Goal: Information Seeking & Learning: Learn about a topic

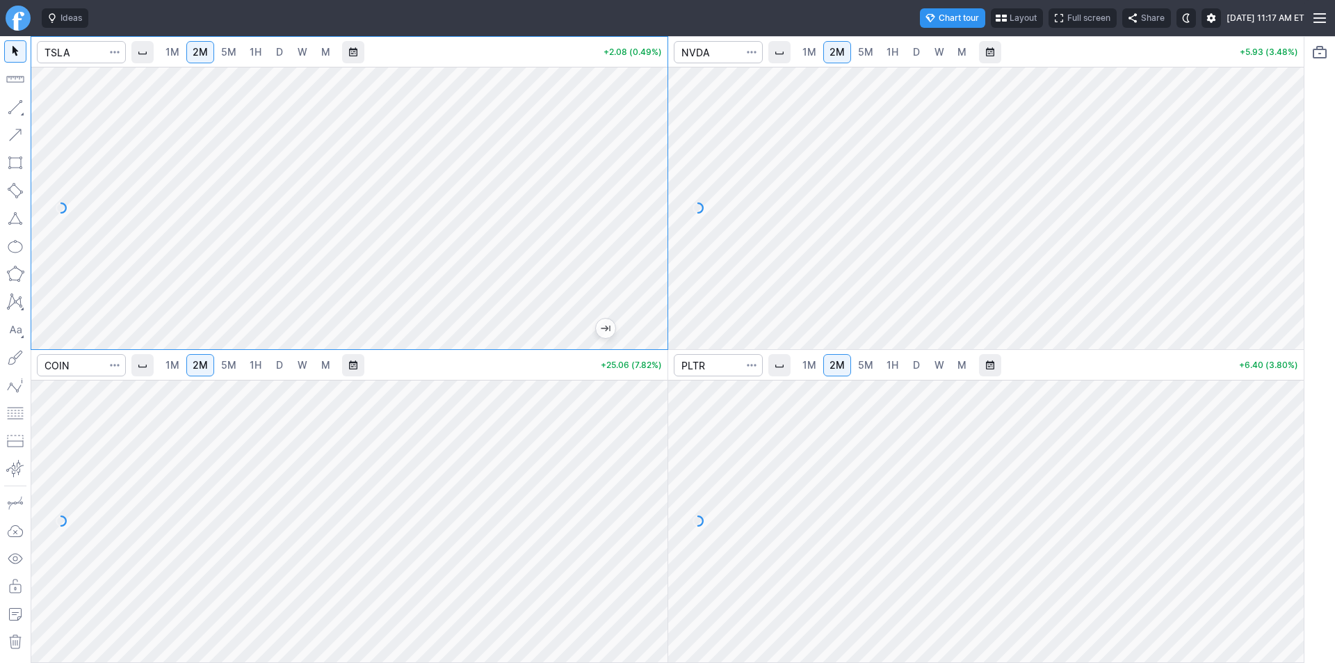
drag, startPoint x: 661, startPoint y: 303, endPoint x: 656, endPoint y: 245, distance: 58.0
click at [656, 245] on div at bounding box center [652, 205] width 29 height 248
click at [174, 59] on link "1M" at bounding box center [172, 52] width 26 height 22
click at [203, 54] on span "2M" at bounding box center [200, 52] width 15 height 12
click at [168, 53] on span "1M" at bounding box center [172, 52] width 14 height 12
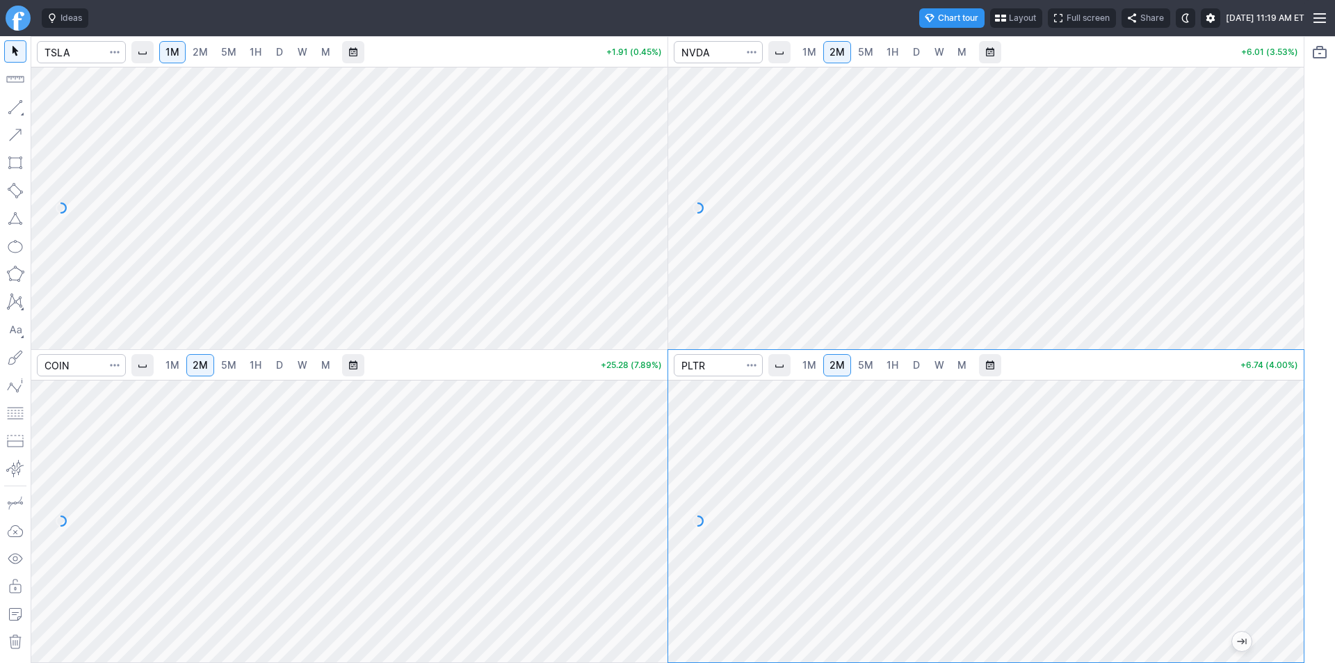
click at [805, 365] on span "1M" at bounding box center [809, 365] width 14 height 12
drag, startPoint x: 649, startPoint y: 143, endPoint x: 648, endPoint y: 223, distance: 80.0
click at [648, 223] on div at bounding box center [652, 205] width 29 height 248
drag, startPoint x: 653, startPoint y: 412, endPoint x: 650, endPoint y: 469, distance: 57.1
click at [650, 469] on div at bounding box center [652, 518] width 29 height 248
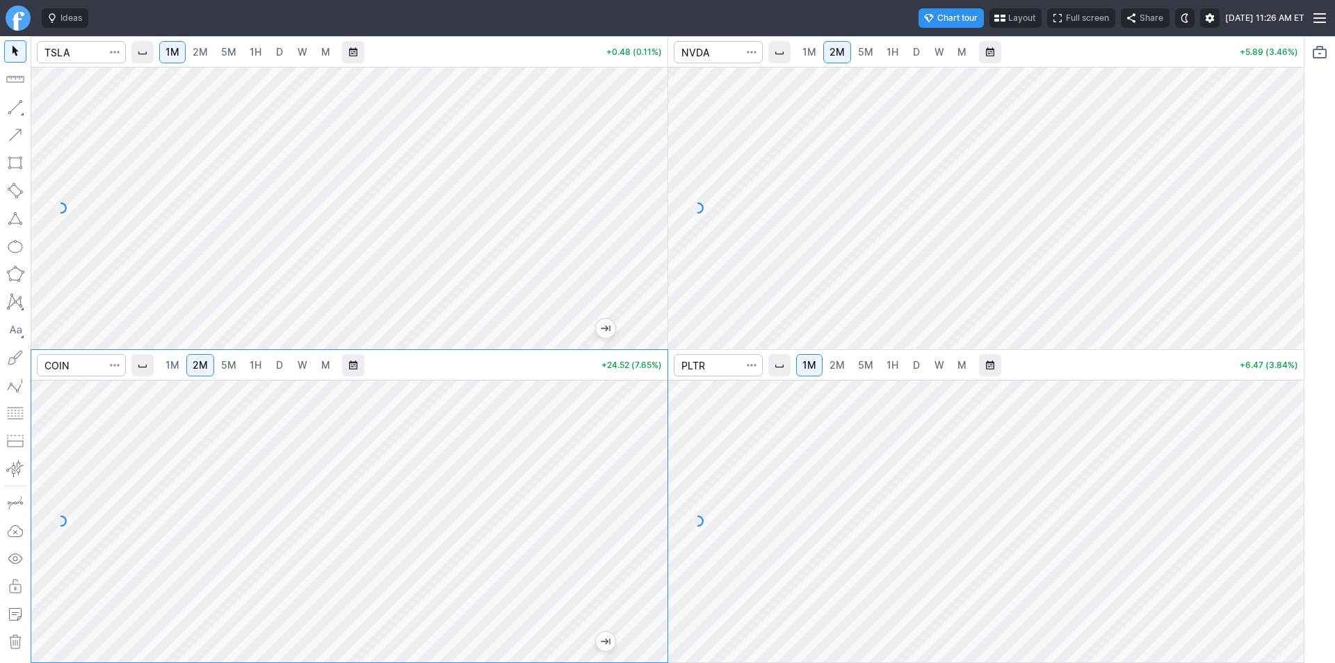
drag, startPoint x: 660, startPoint y: 569, endPoint x: 660, endPoint y: 553, distance: 15.3
click at [660, 553] on div at bounding box center [652, 518] width 29 height 248
drag, startPoint x: 1287, startPoint y: 403, endPoint x: 1282, endPoint y: 456, distance: 53.1
click at [1282, 456] on div at bounding box center [1288, 518] width 29 height 248
drag, startPoint x: 1295, startPoint y: 538, endPoint x: 1295, endPoint y: 527, distance: 11.1
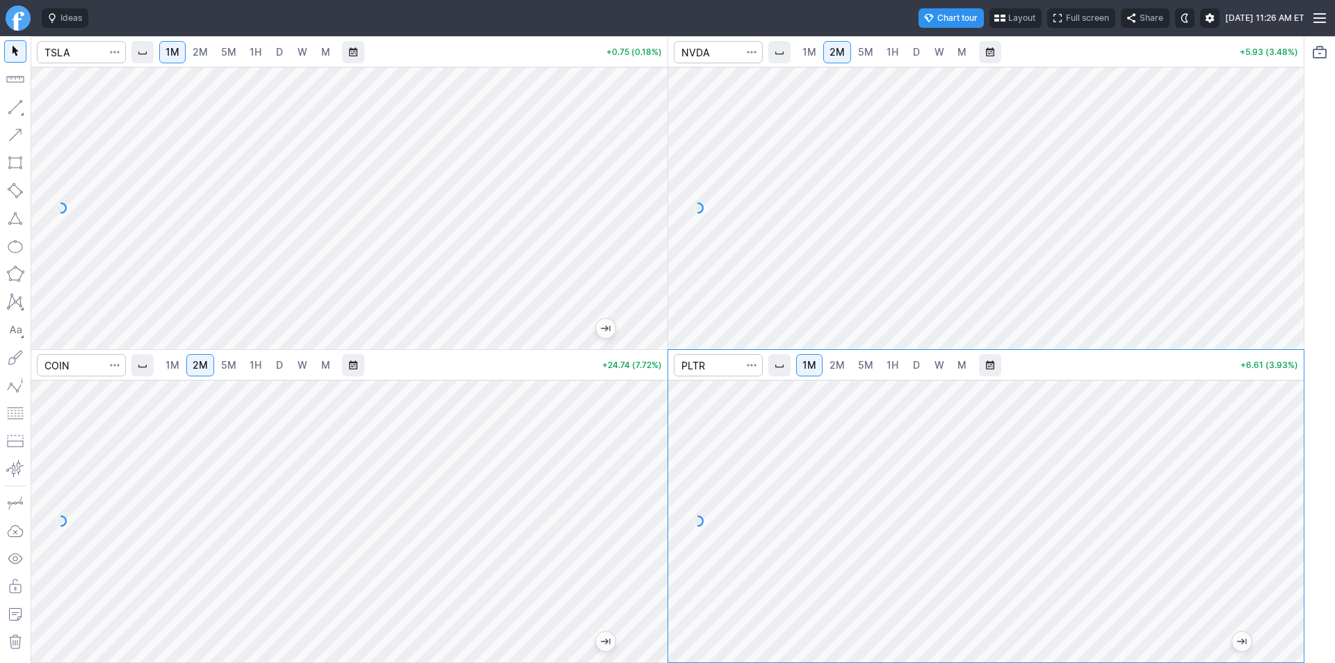
click at [1295, 527] on div at bounding box center [1288, 518] width 29 height 248
click at [726, 48] on input "Search" at bounding box center [718, 52] width 89 height 22
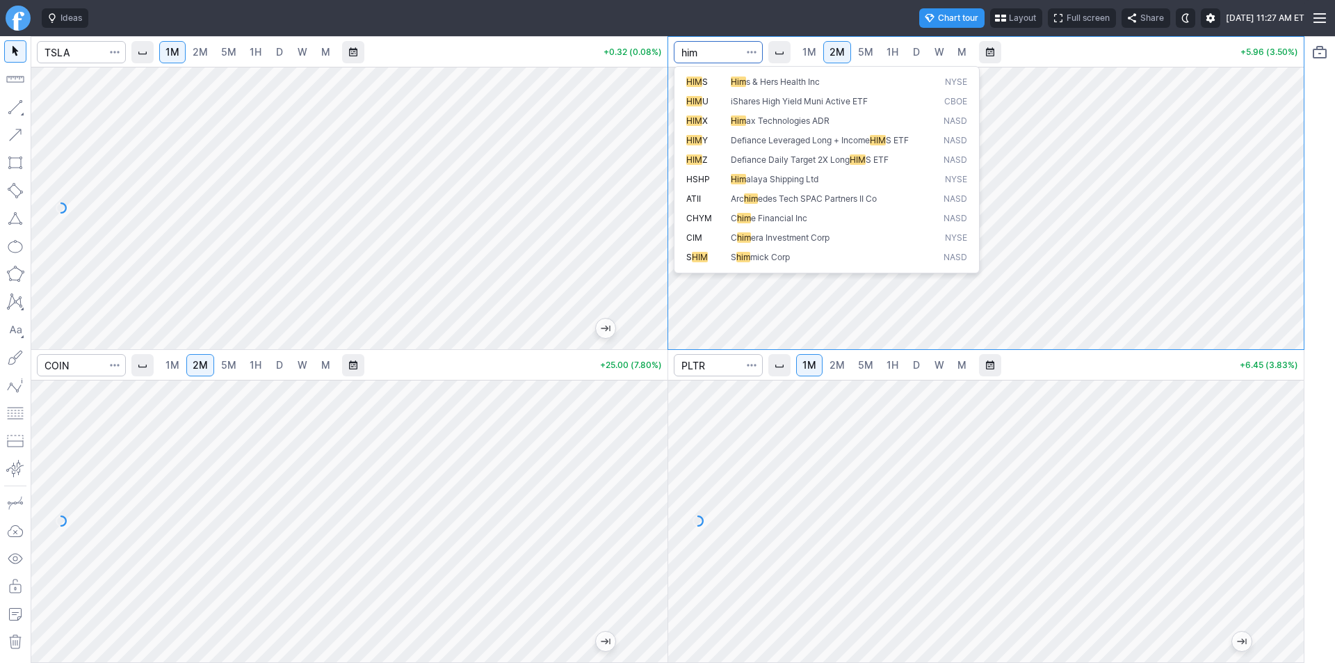
type input "him"
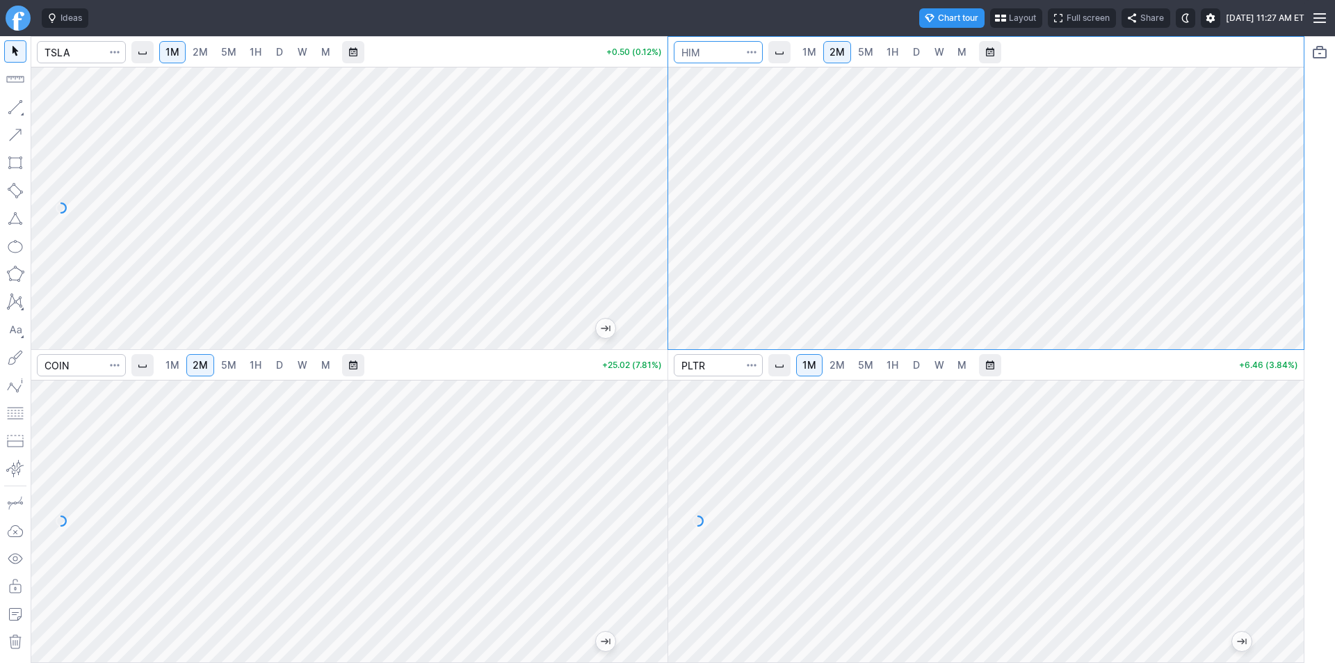
click at [715, 51] on input "Search" at bounding box center [718, 52] width 89 height 22
type input "s"
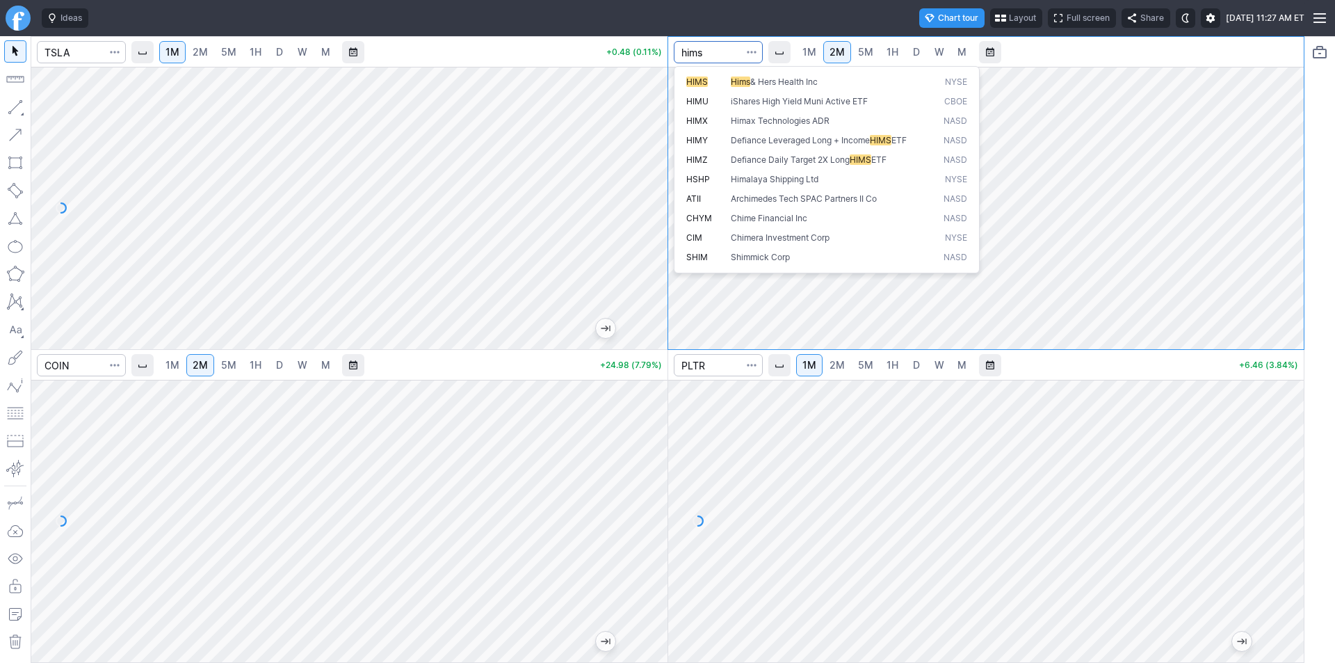
type input "hims"
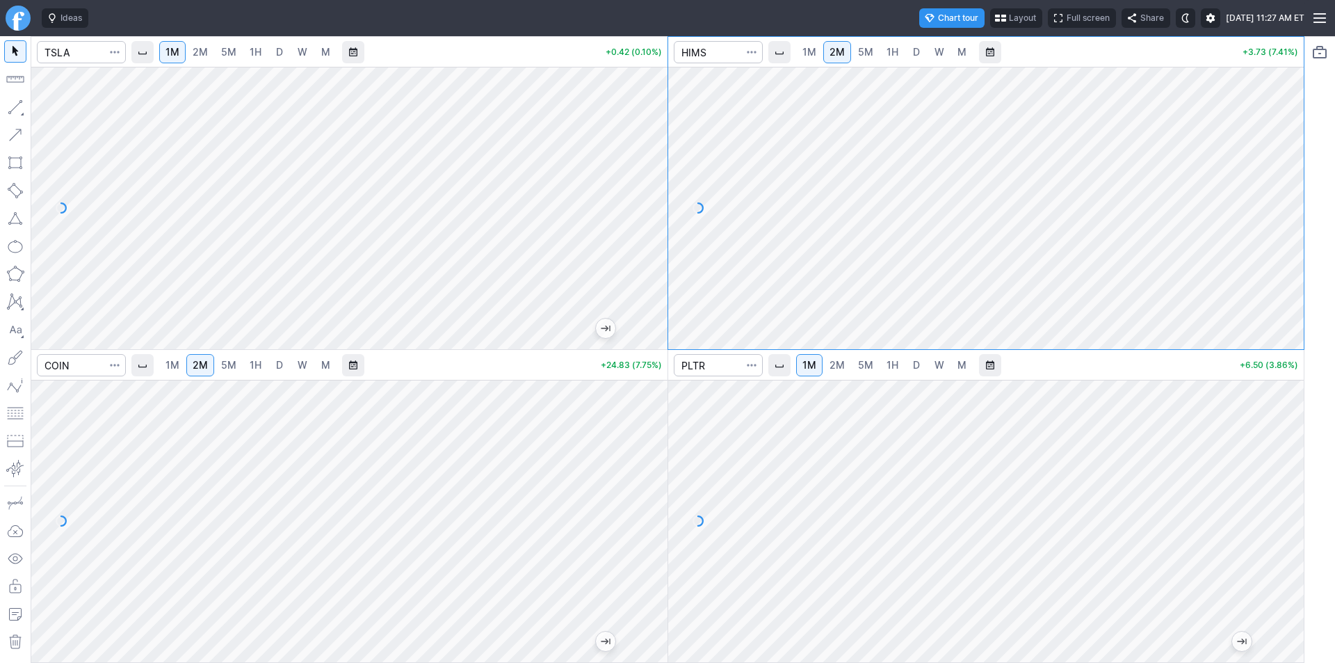
drag, startPoint x: 1281, startPoint y: 109, endPoint x: 1282, endPoint y: 152, distance: 42.4
click at [1282, 152] on div at bounding box center [1288, 205] width 29 height 248
click at [728, 54] on input "Search" at bounding box center [718, 52] width 89 height 22
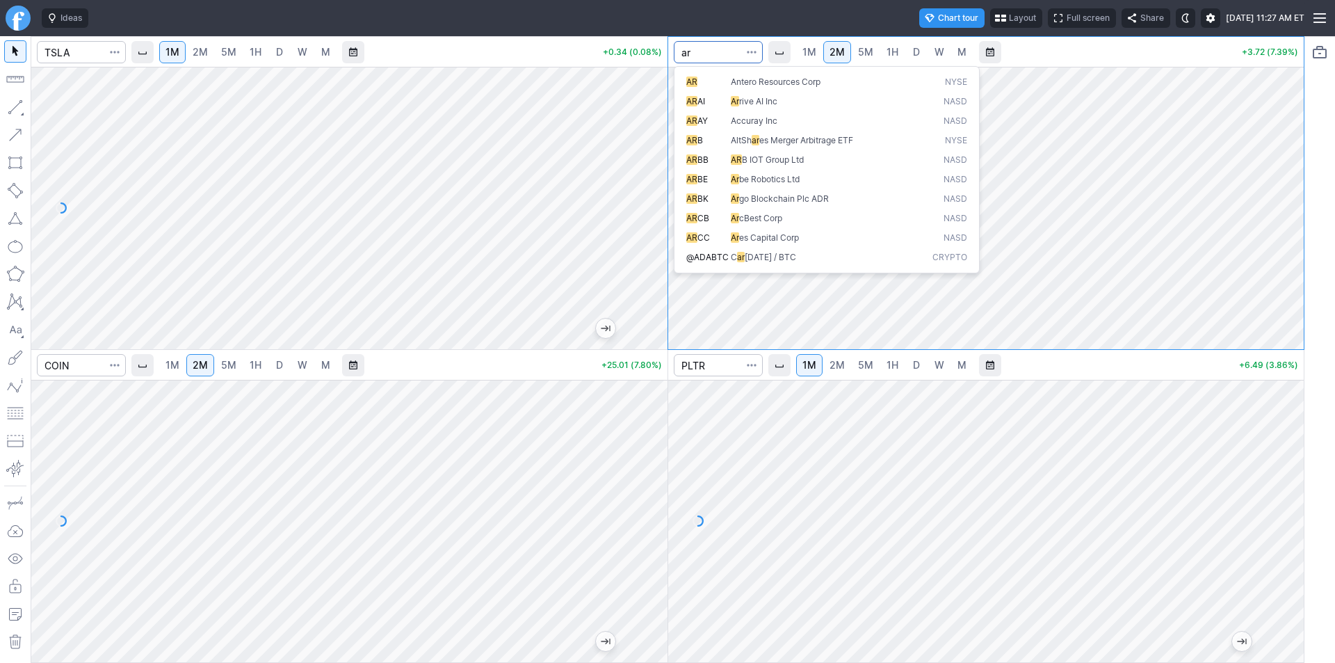
type input "a"
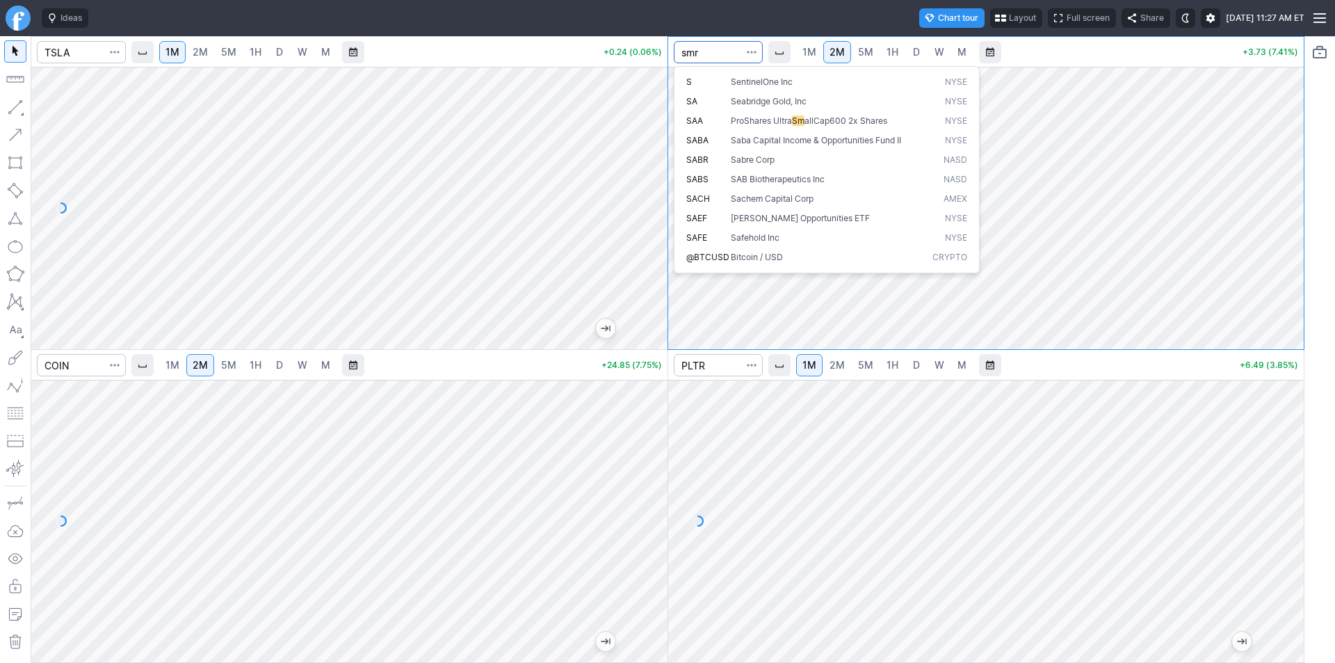
type input "smr"
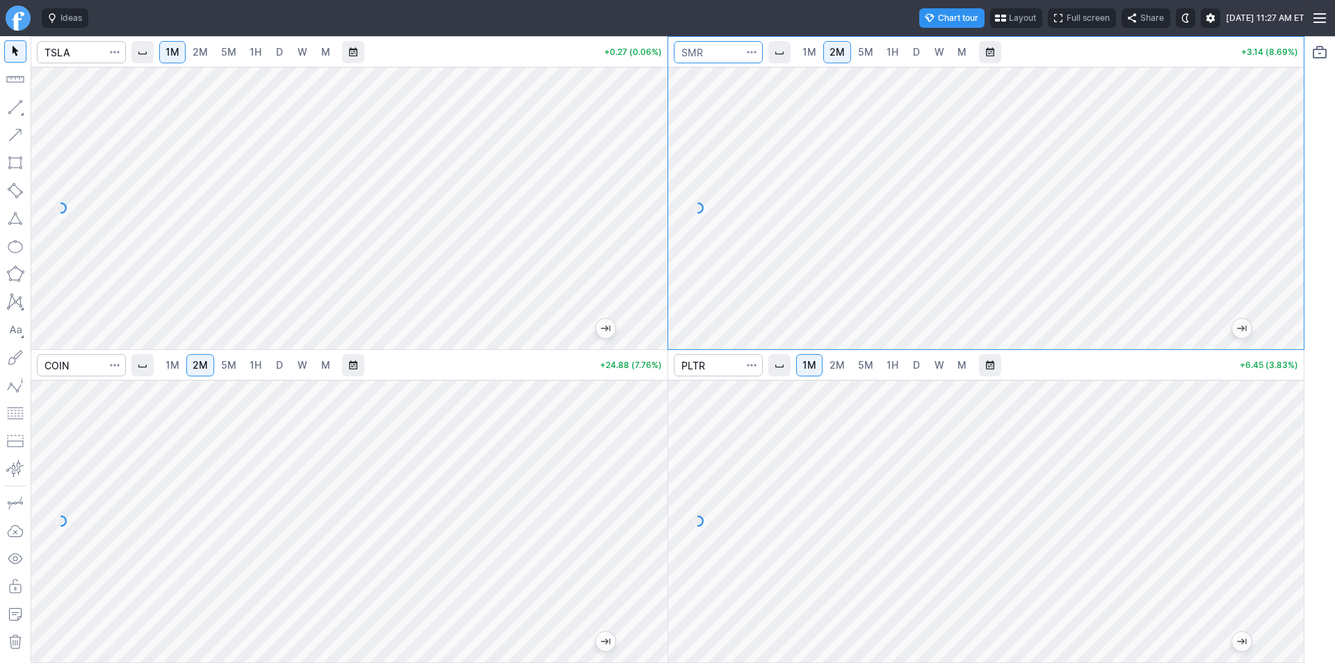
click at [724, 48] on input "Search" at bounding box center [718, 52] width 89 height 22
type input "dnbn"
click at [724, 48] on input "Search" at bounding box center [718, 52] width 89 height 22
type input "dnn"
drag, startPoint x: 1285, startPoint y: 114, endPoint x: 1282, endPoint y: 218, distance: 104.3
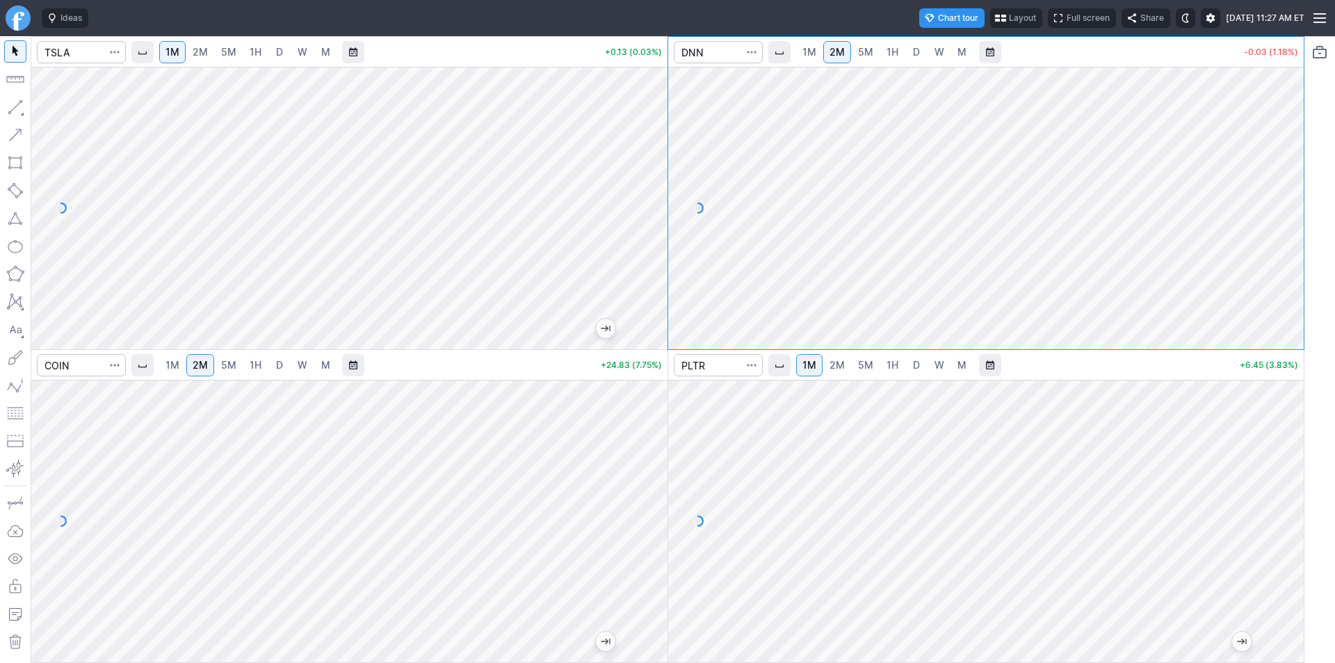
click at [1282, 218] on div at bounding box center [1288, 205] width 29 height 248
click at [277, 48] on span "D" at bounding box center [279, 52] width 7 height 12
drag, startPoint x: 654, startPoint y: 97, endPoint x: 647, endPoint y: 137, distance: 40.8
click at [647, 137] on div at bounding box center [652, 205] width 29 height 248
click at [282, 366] on span "D" at bounding box center [280, 365] width 10 height 14
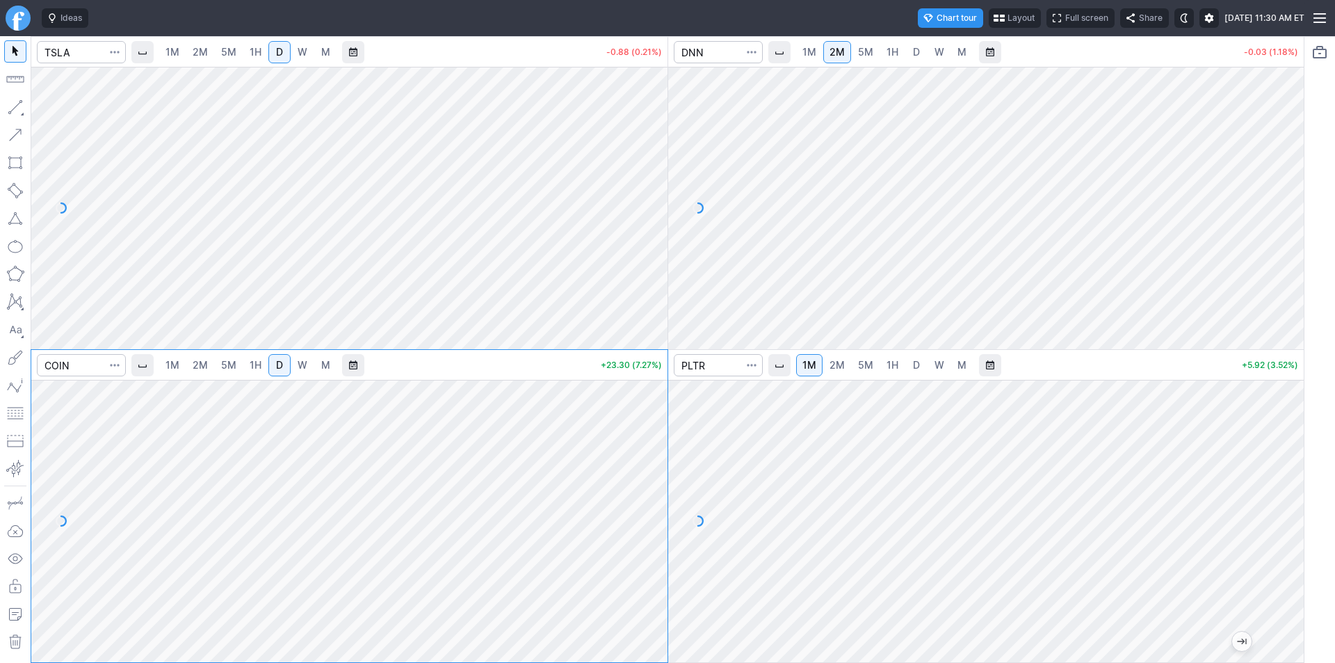
click at [911, 364] on span "D" at bounding box center [916, 365] width 10 height 14
click at [915, 54] on span "D" at bounding box center [916, 52] width 7 height 12
click at [717, 58] on input "Search" at bounding box center [718, 52] width 89 height 22
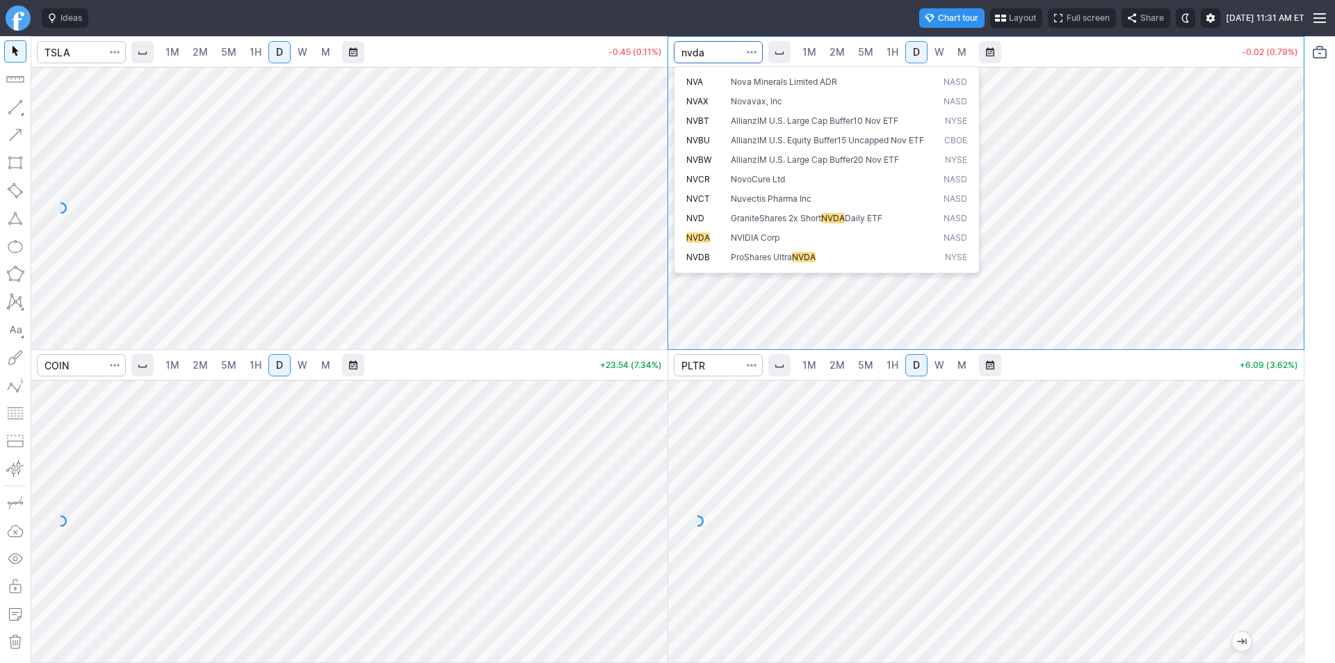
type input "nvda"
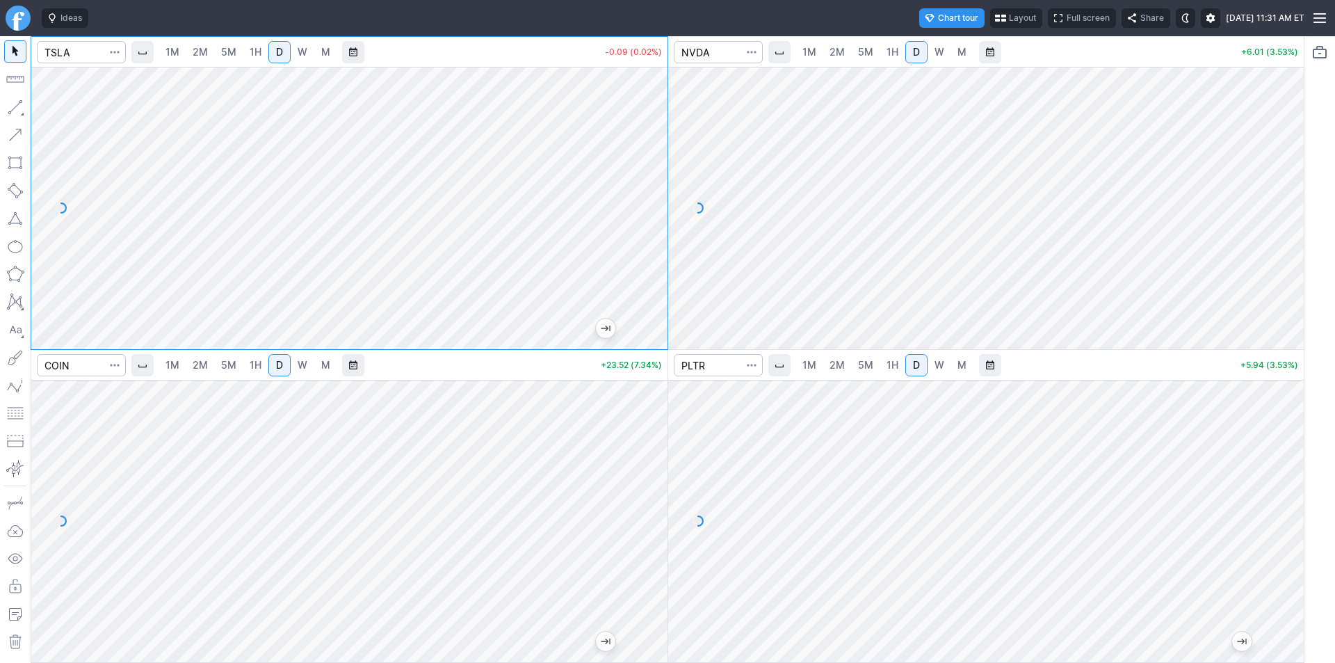
drag, startPoint x: 1301, startPoint y: 104, endPoint x: 1297, endPoint y: 118, distance: 15.0
click at [1297, 118] on div at bounding box center [1288, 205] width 29 height 248
drag, startPoint x: 1283, startPoint y: 182, endPoint x: 1292, endPoint y: 144, distance: 39.5
click at [1292, 144] on div at bounding box center [1288, 205] width 29 height 248
drag, startPoint x: 651, startPoint y: 564, endPoint x: 645, endPoint y: 444, distance: 120.4
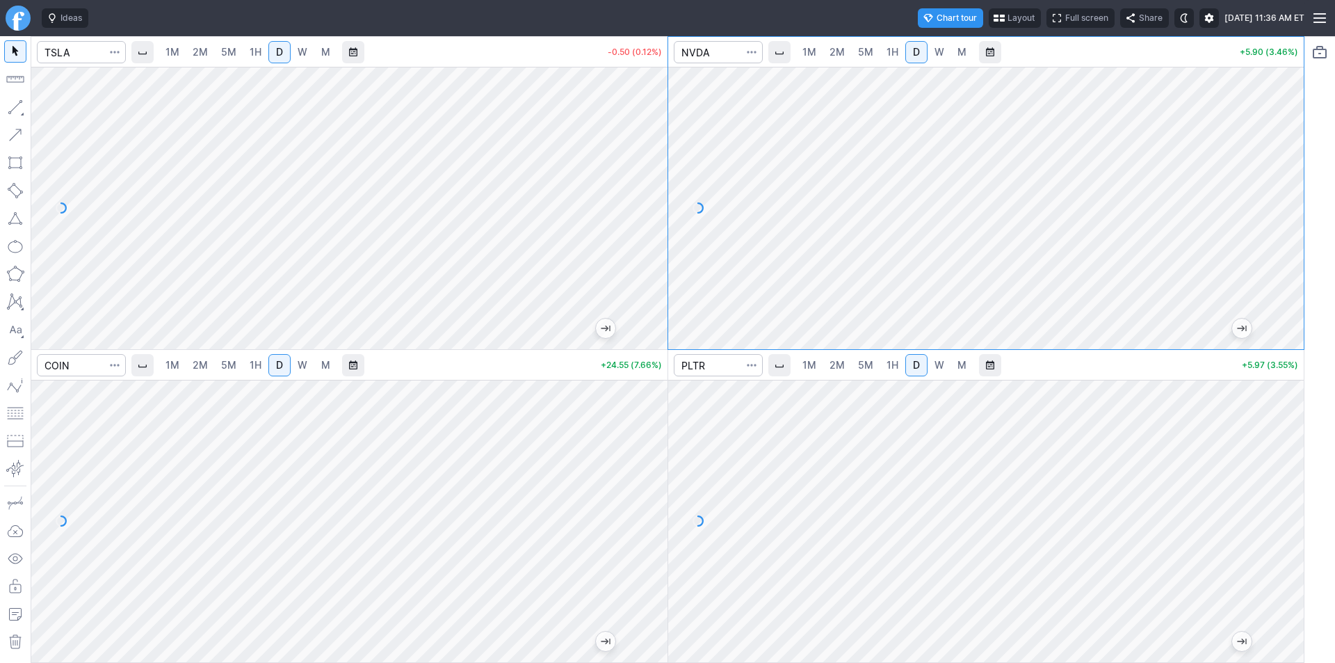
click at [645, 444] on div at bounding box center [652, 518] width 29 height 248
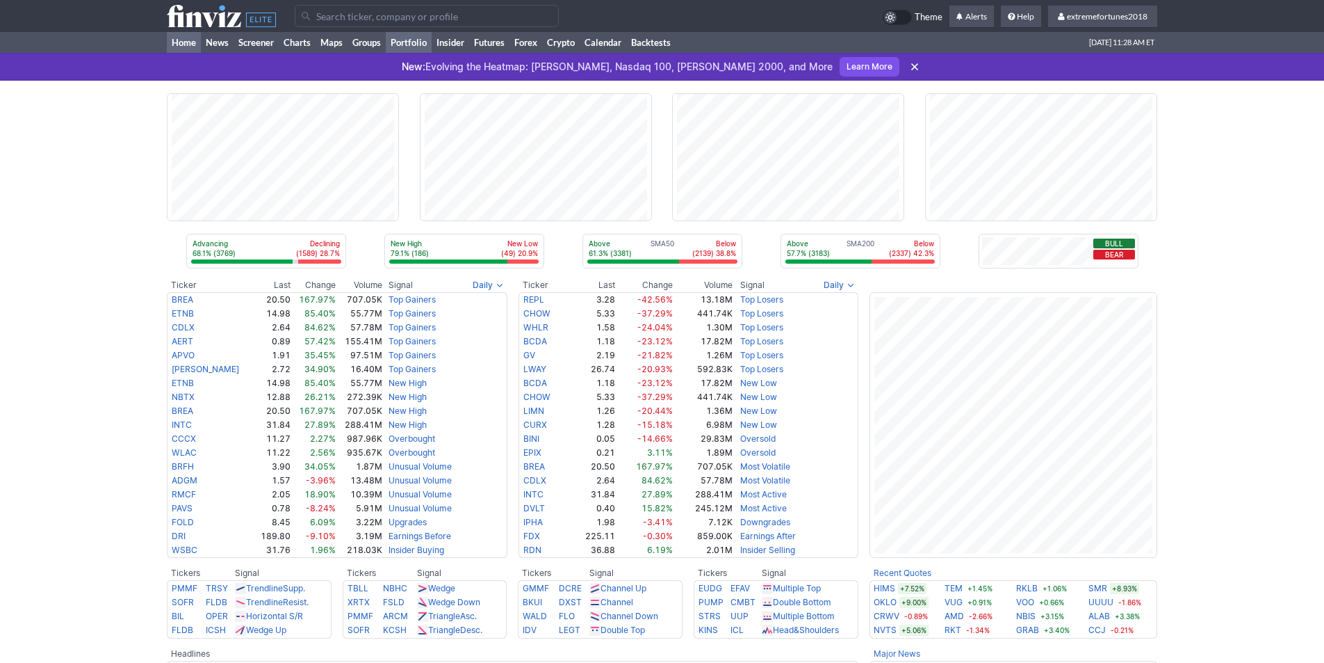
click at [416, 42] on link "Portfolio" at bounding box center [409, 42] width 46 height 21
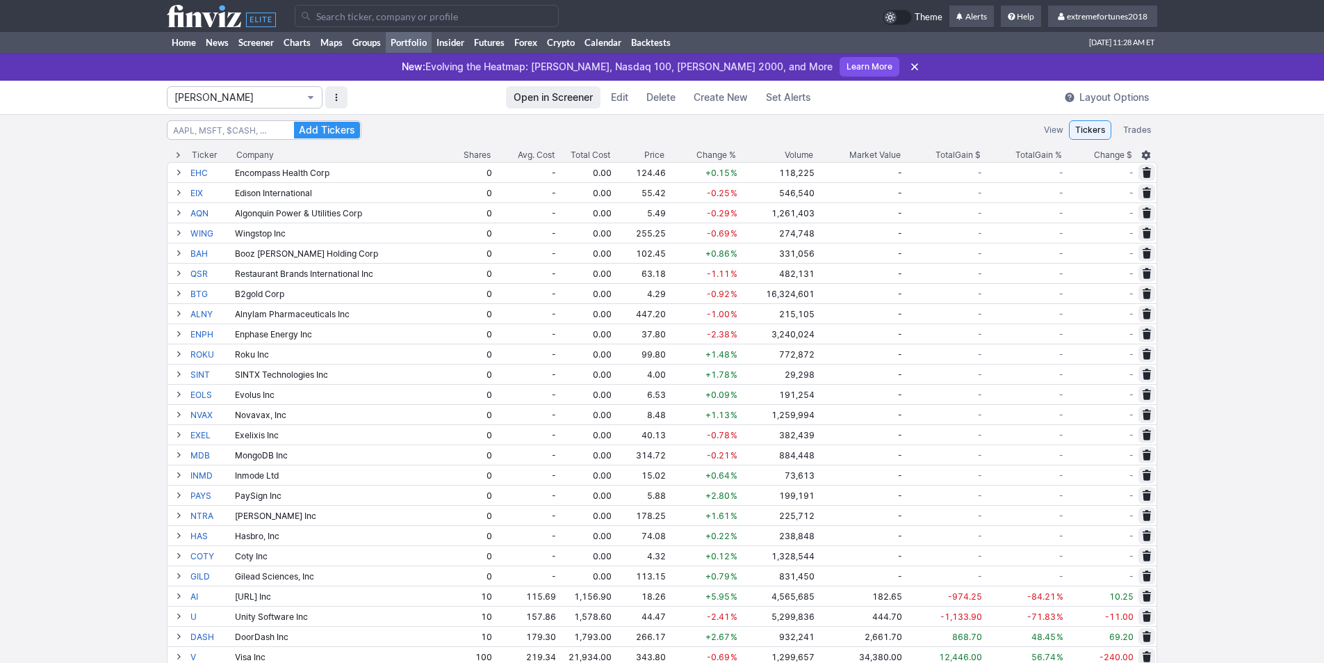
click at [222, 91] on span "Isabel_Watch" at bounding box center [238, 97] width 127 height 14
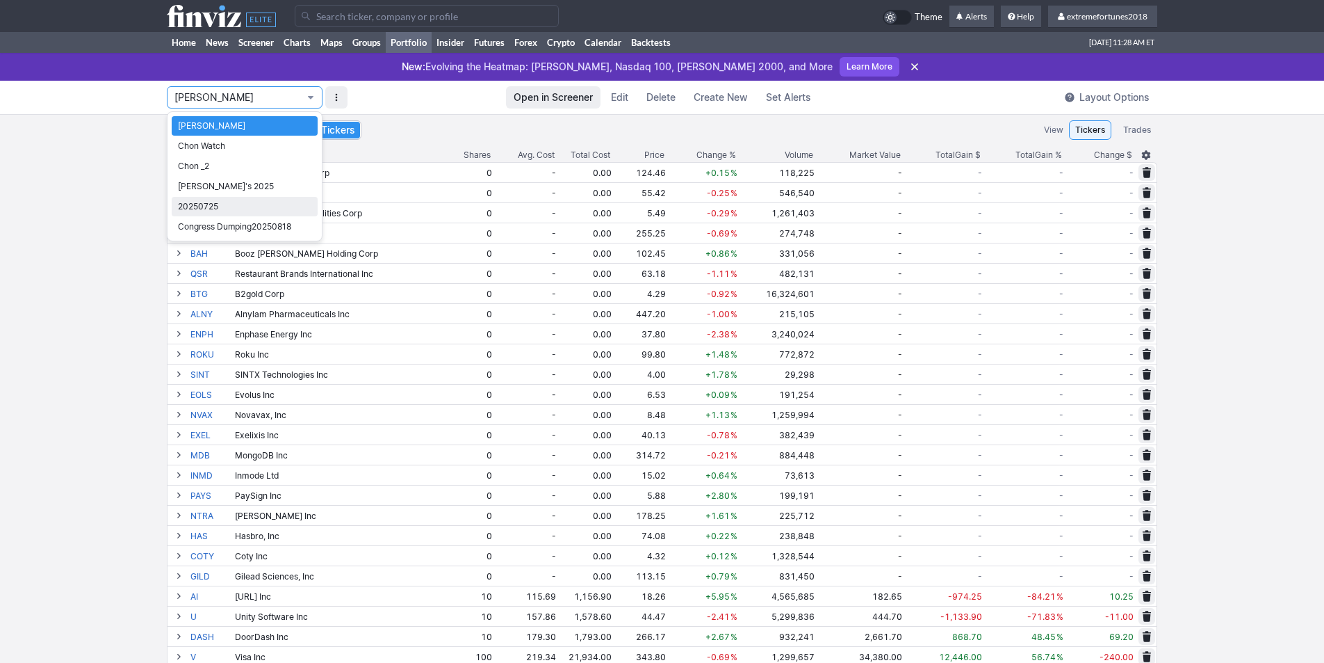
click at [226, 210] on span "20250725" at bounding box center [244, 207] width 133 height 14
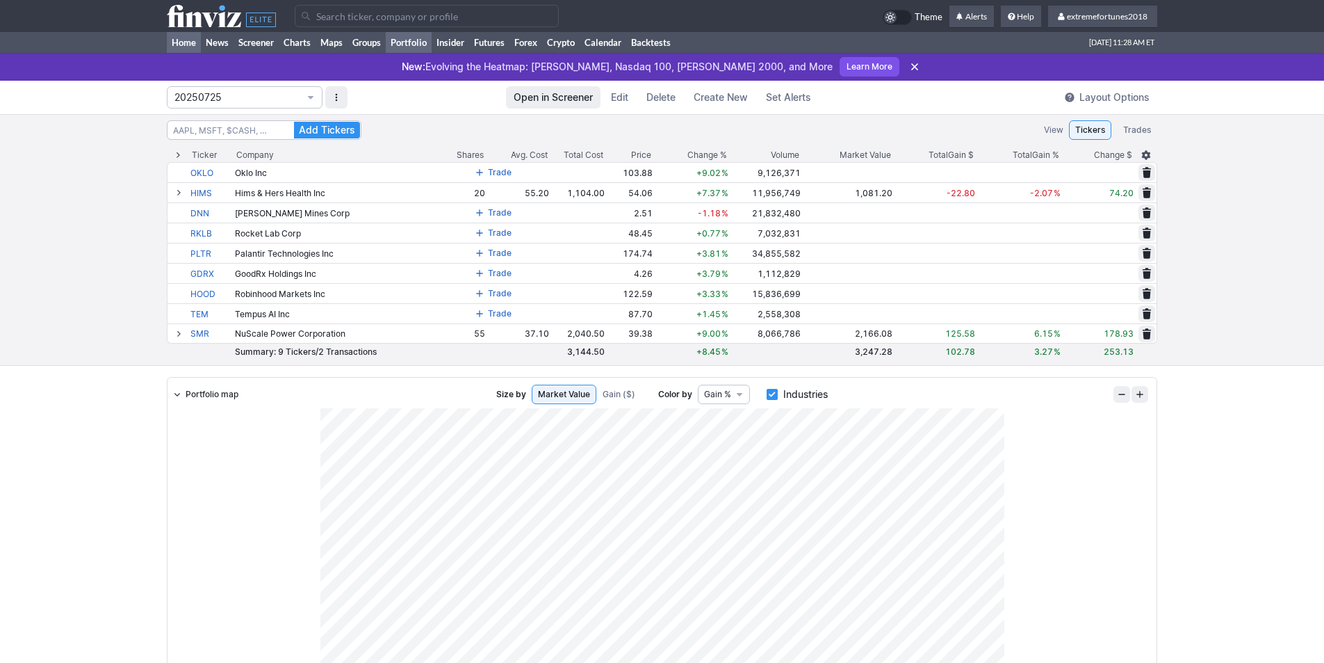
click at [182, 40] on link "Home" at bounding box center [184, 42] width 34 height 21
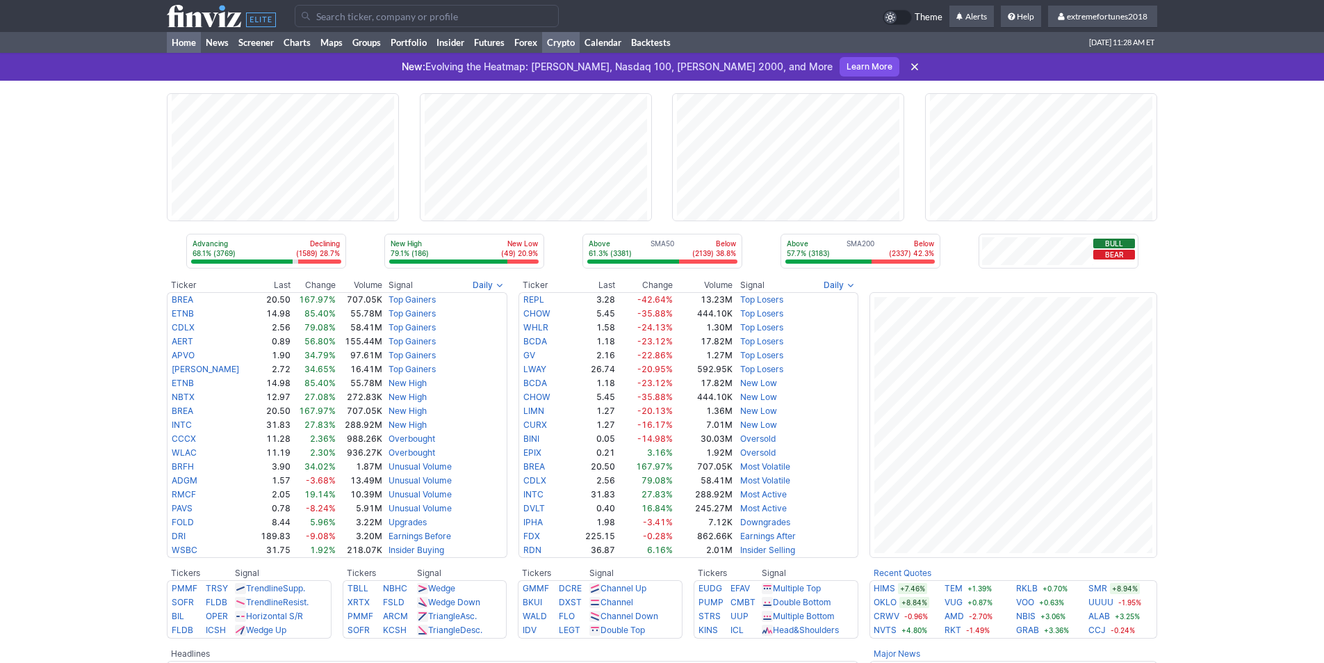
click at [562, 39] on link "Crypto" at bounding box center [561, 42] width 38 height 21
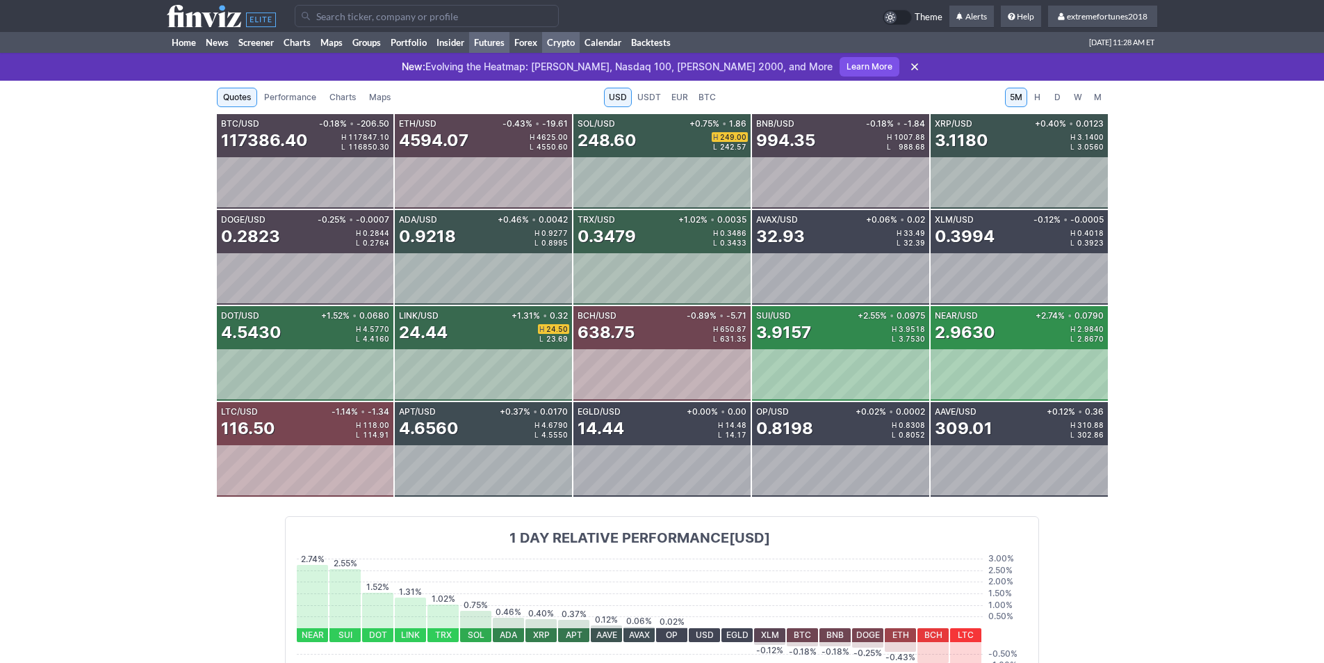
click at [482, 42] on link "Futures" at bounding box center [489, 42] width 40 height 21
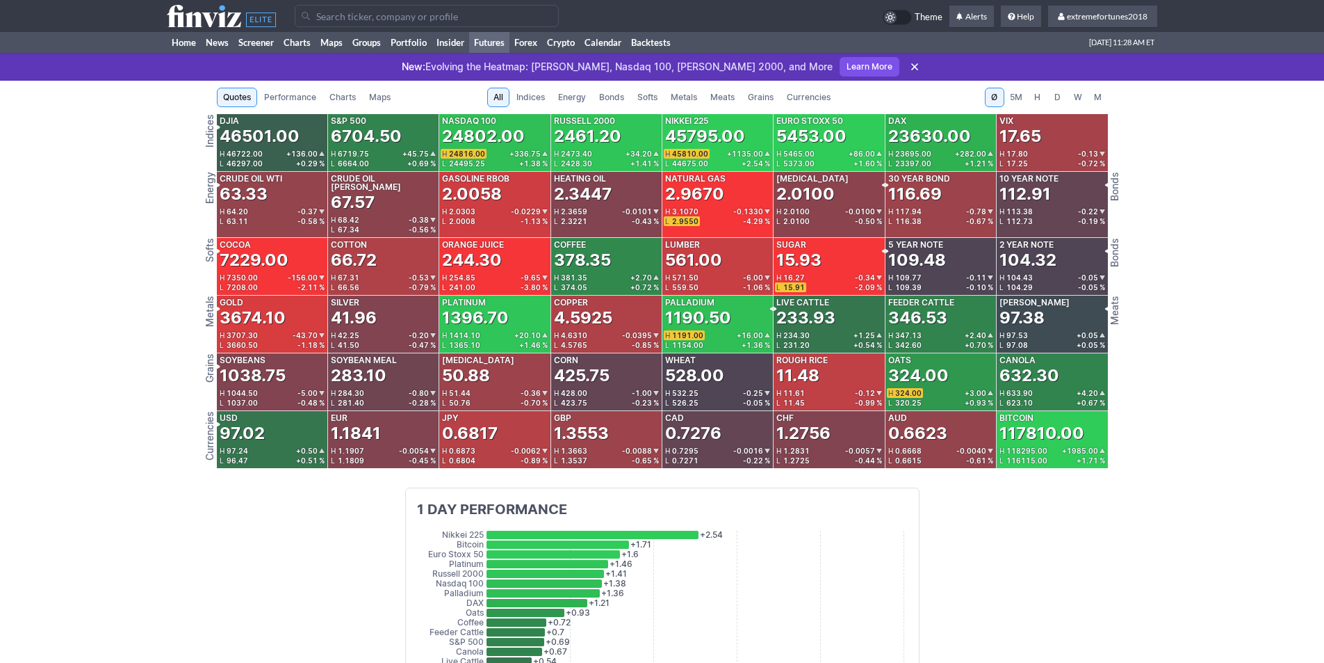
click at [687, 97] on span "Metals" at bounding box center [684, 97] width 26 height 14
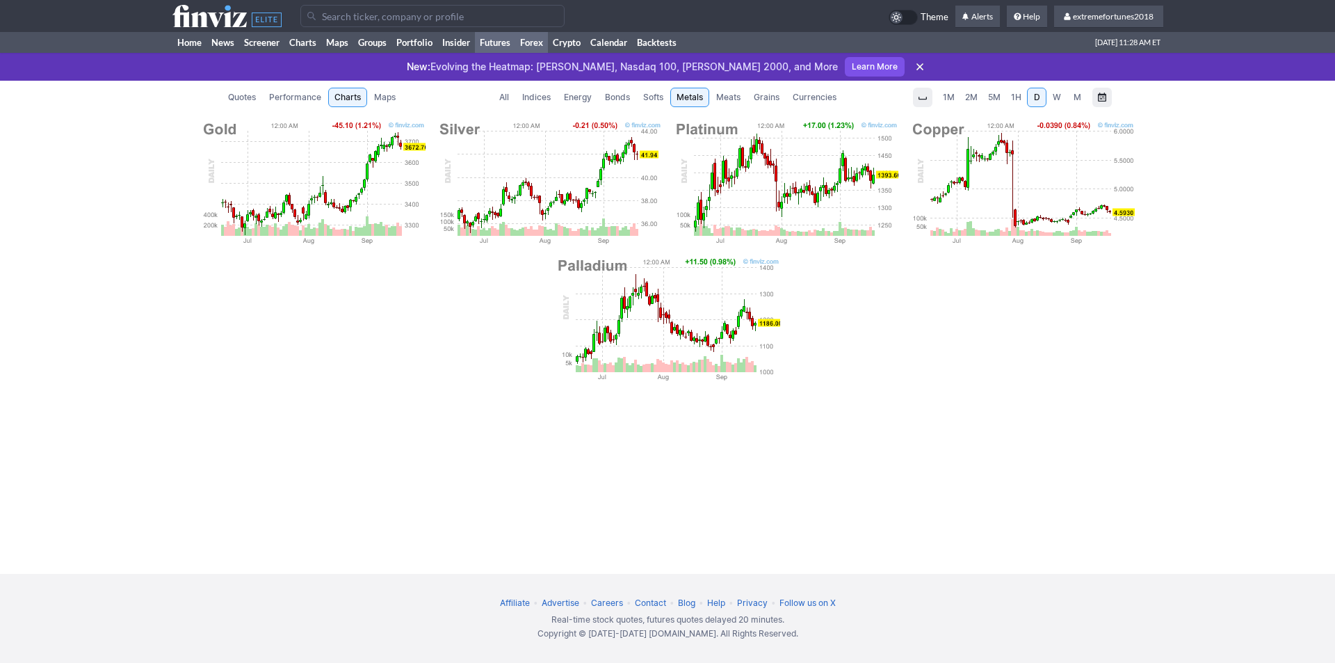
click at [540, 45] on link "Forex" at bounding box center [531, 42] width 33 height 21
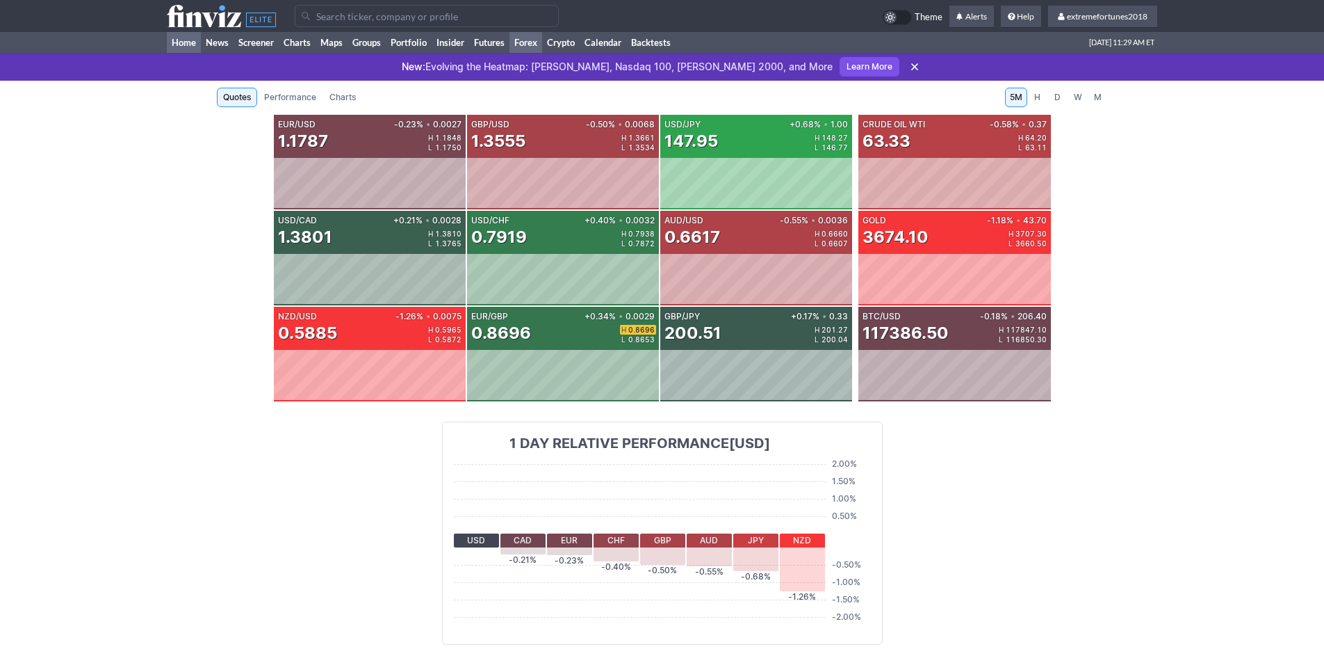
click at [174, 41] on link "Home" at bounding box center [184, 42] width 34 height 21
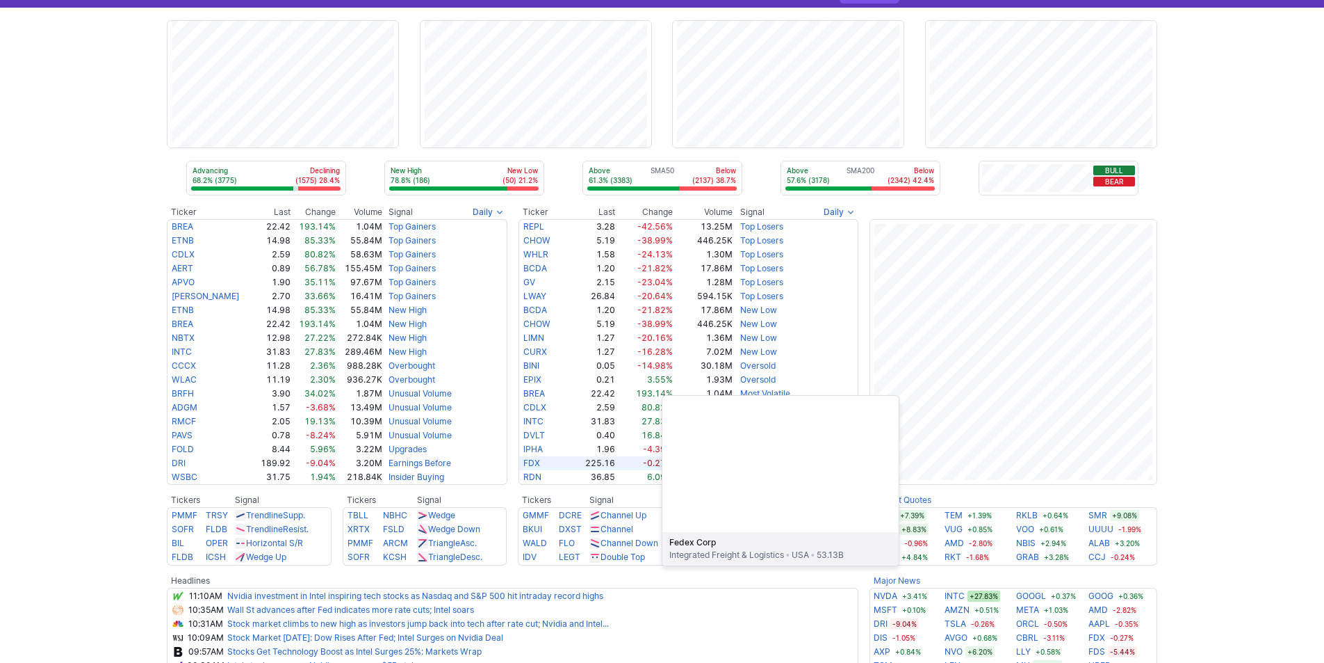
scroll to position [139, 0]
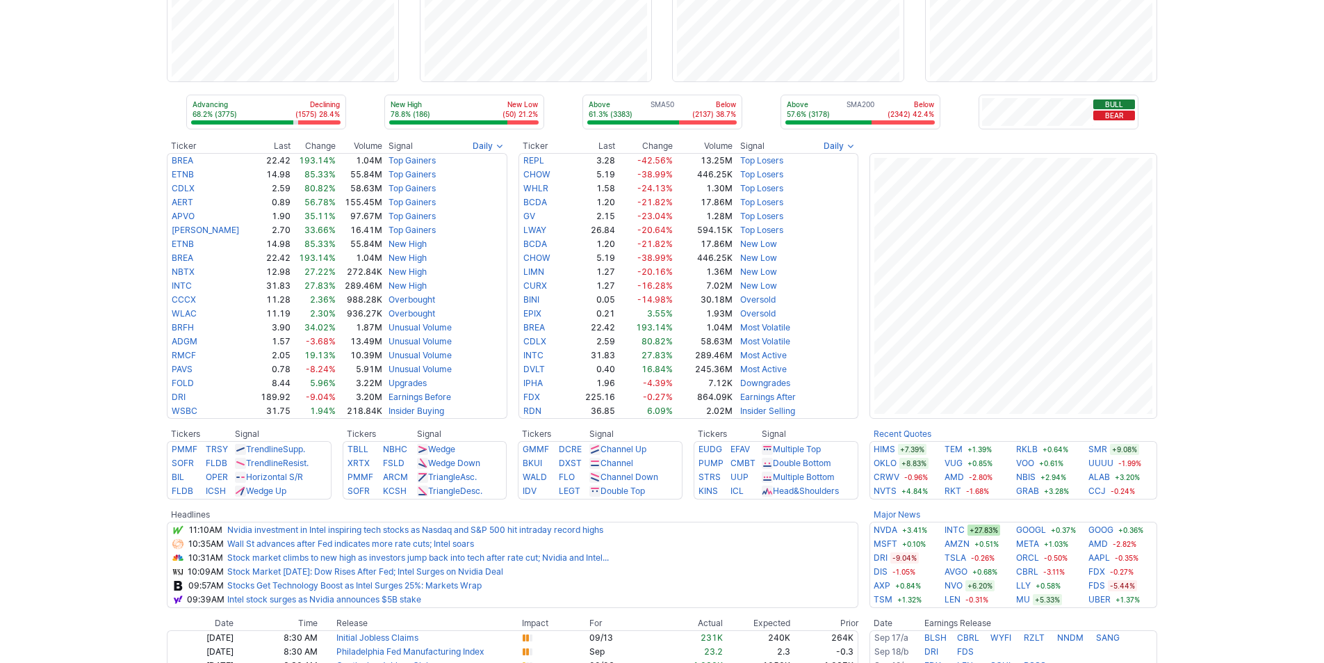
click at [1225, 434] on div "Advancing 68.2% (3775) Declining (1575) 28.4% New High 78.8% (186) New Low (50)…" at bounding box center [662, 445] width 1324 height 1006
